Goal: Find specific page/section: Find specific page/section

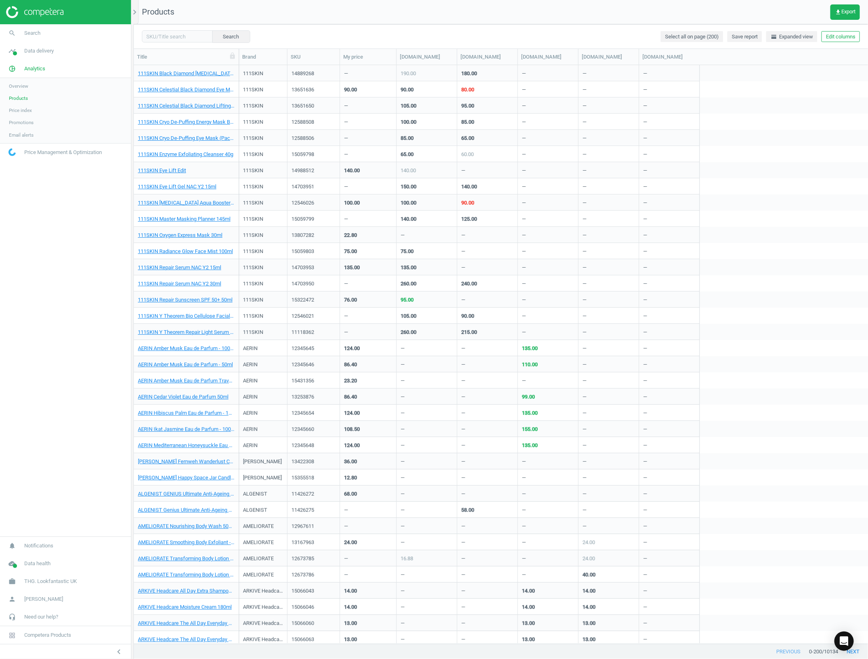
scroll to position [570, 726]
click at [30, 361] on nav "search Search timeline Data delivery Overview Matches dashboard Matches Rematch…" at bounding box center [65, 280] width 131 height 512
drag, startPoint x: 77, startPoint y: 395, endPoint x: 77, endPoint y: 390, distance: 4.9
click at [77, 395] on nav "search Search timeline Data delivery Overview Matches dashboard Matches Rematch…" at bounding box center [65, 280] width 131 height 512
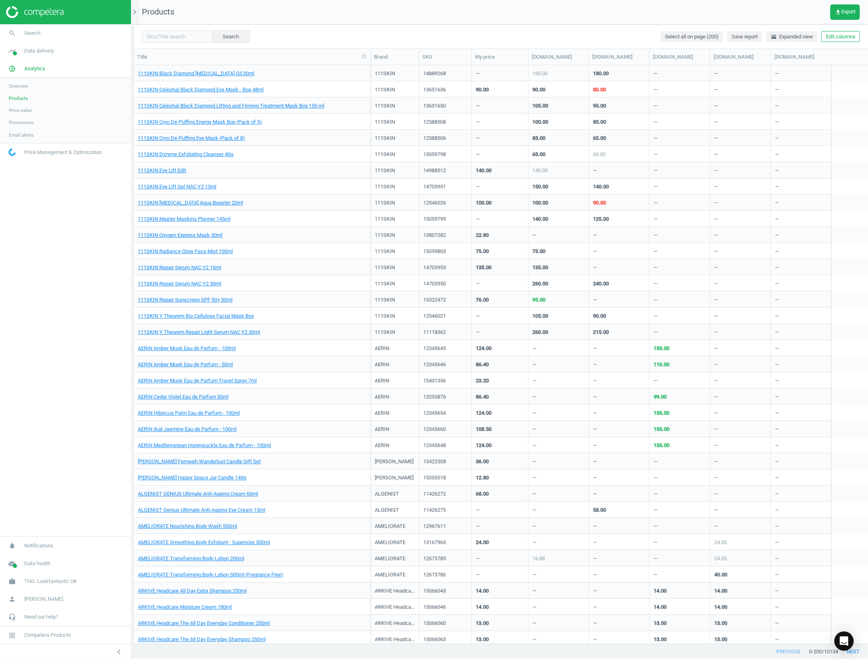
drag, startPoint x: 239, startPoint y: 59, endPoint x: 378, endPoint y: 79, distance: 140.6
click at [378, 79] on div "Title Brand SKU My price [DOMAIN_NAME] [DOMAIN_NAME] [DOMAIN_NAME] [DOMAIN_NAME…" at bounding box center [501, 346] width 734 height 595
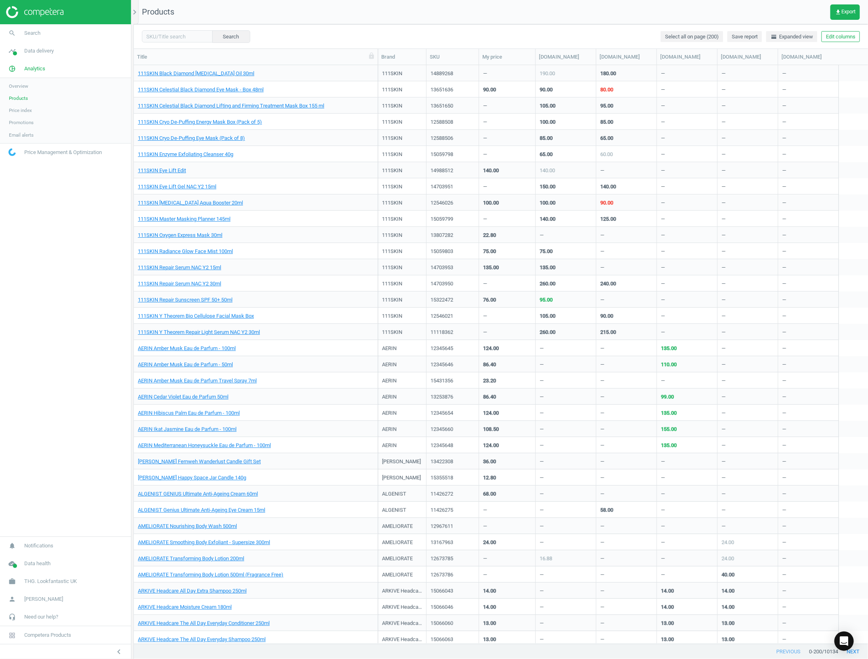
click at [90, 285] on nav "search Search timeline Data delivery Overview Matches dashboard Matches Rematch…" at bounding box center [65, 280] width 131 height 512
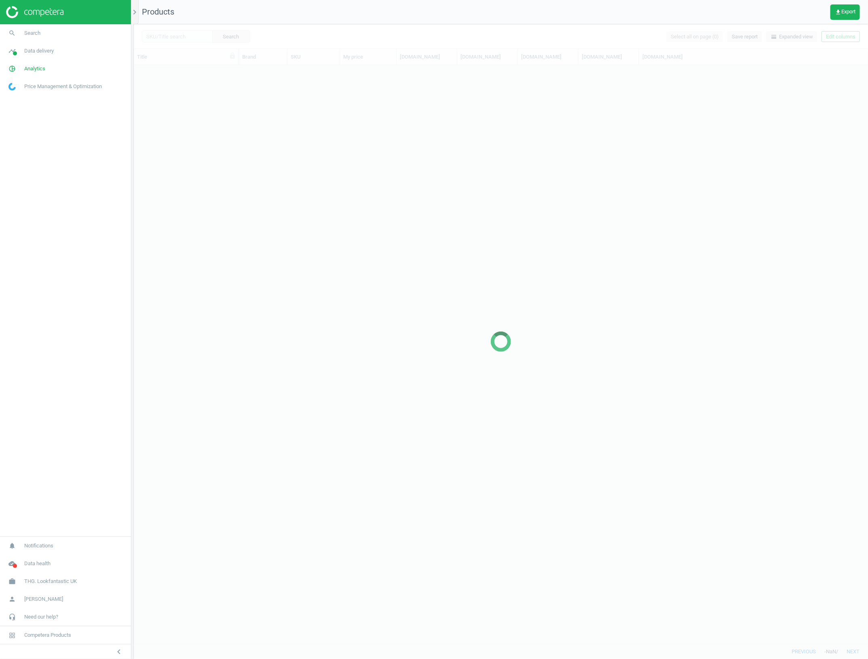
scroll to position [570, 726]
click at [55, 563] on link "cloud_done Data health" at bounding box center [65, 564] width 131 height 18
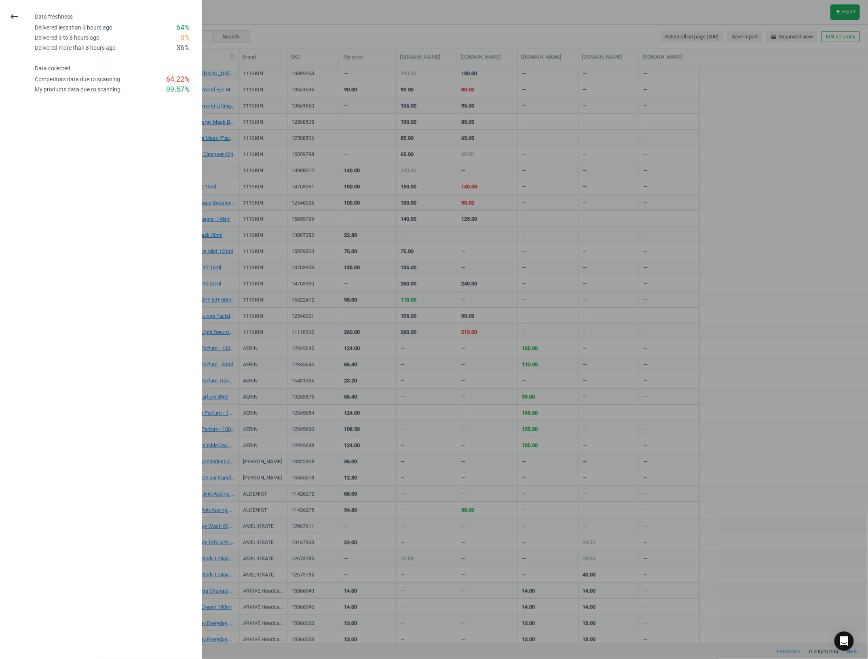
click at [552, 149] on div at bounding box center [434, 329] width 868 height 659
